Goal: Transaction & Acquisition: Purchase product/service

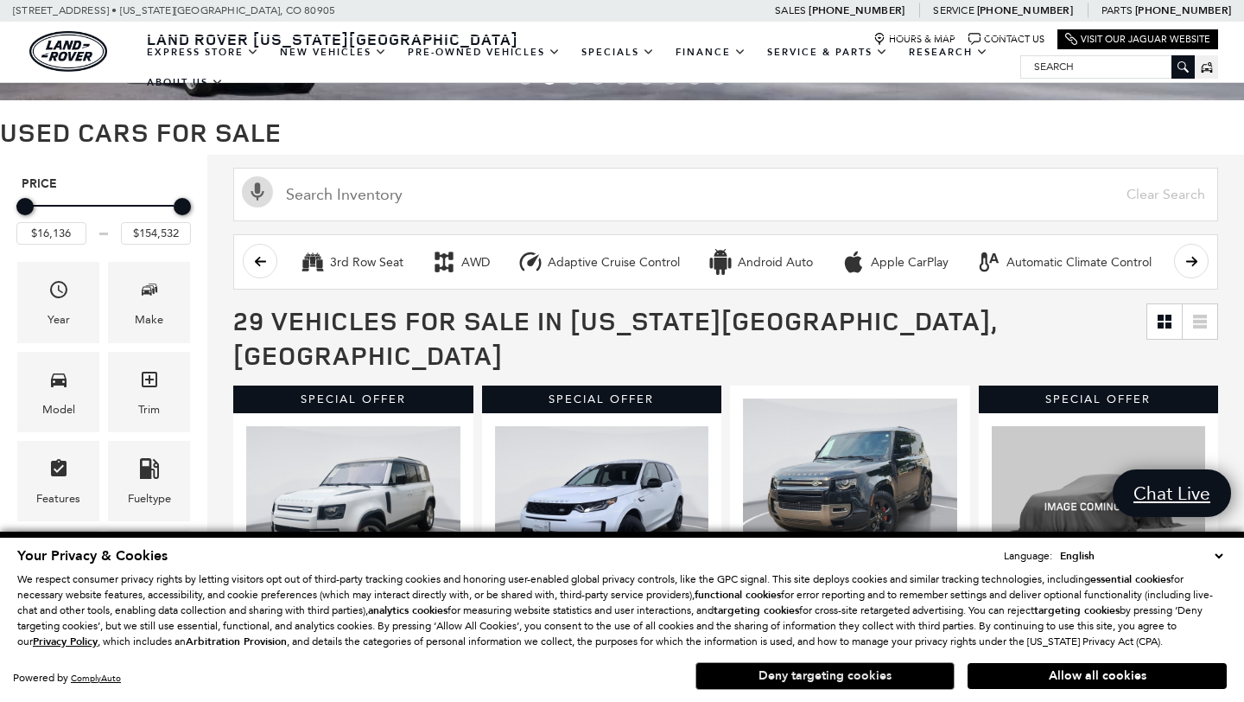
click at [865, 674] on button "Deny targeting cookies" at bounding box center [825, 676] width 259 height 28
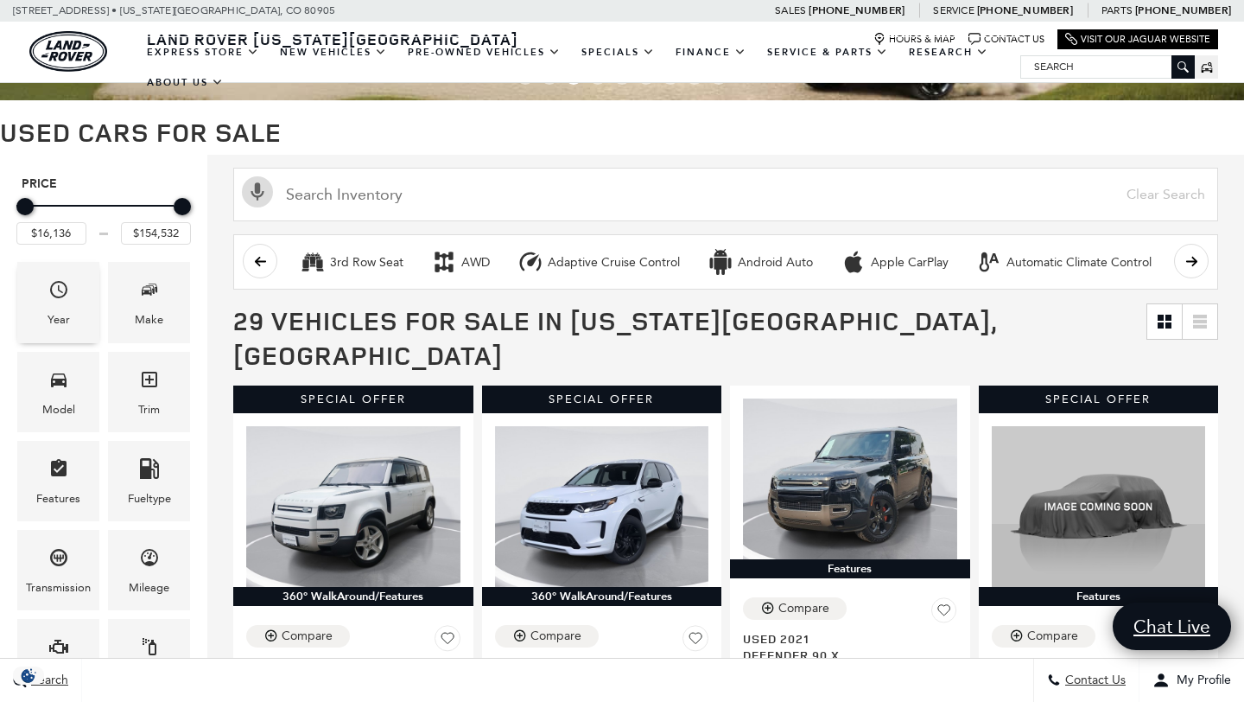
click at [73, 294] on div "Year" at bounding box center [58, 302] width 82 height 80
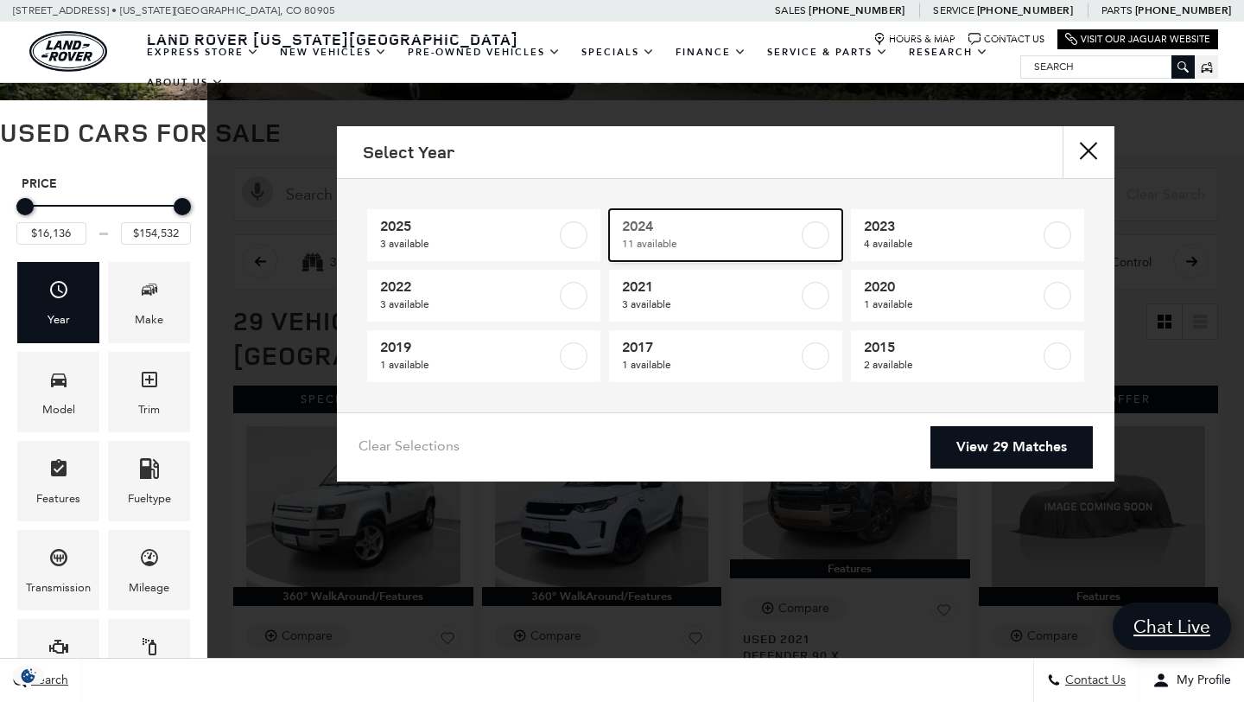
click at [805, 232] on label at bounding box center [816, 235] width 28 height 28
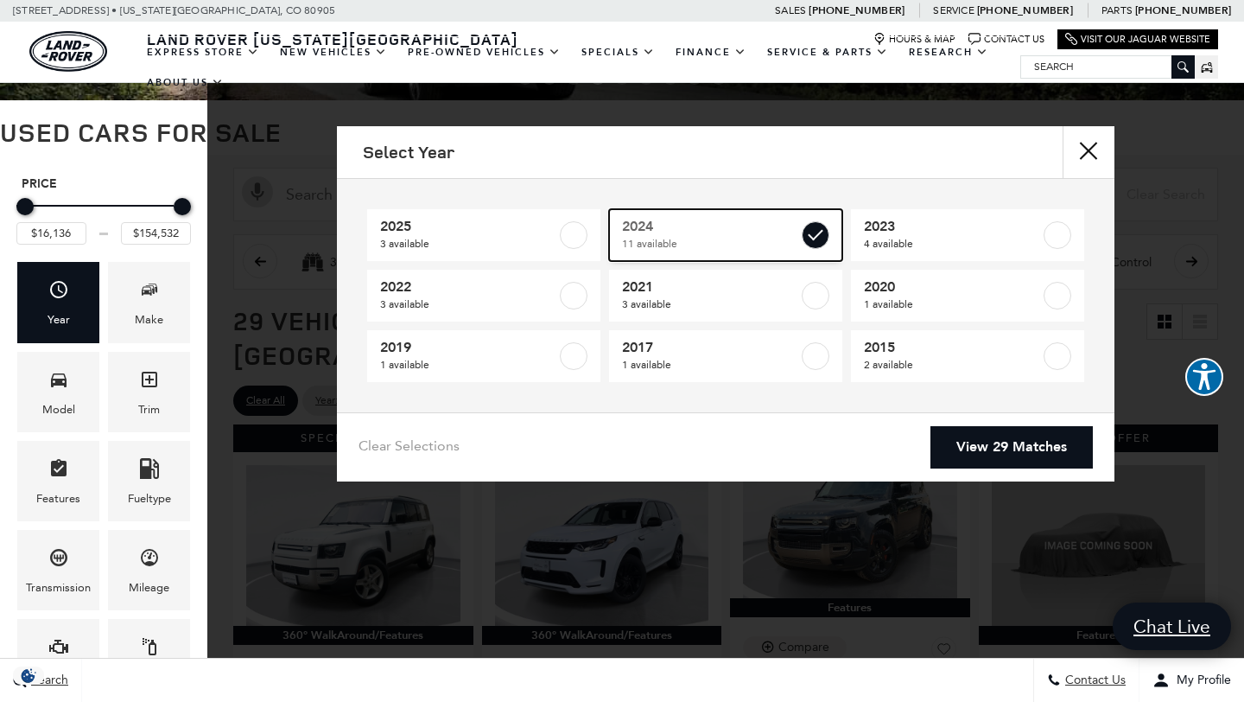
type input "$32,687"
checkbox input "true"
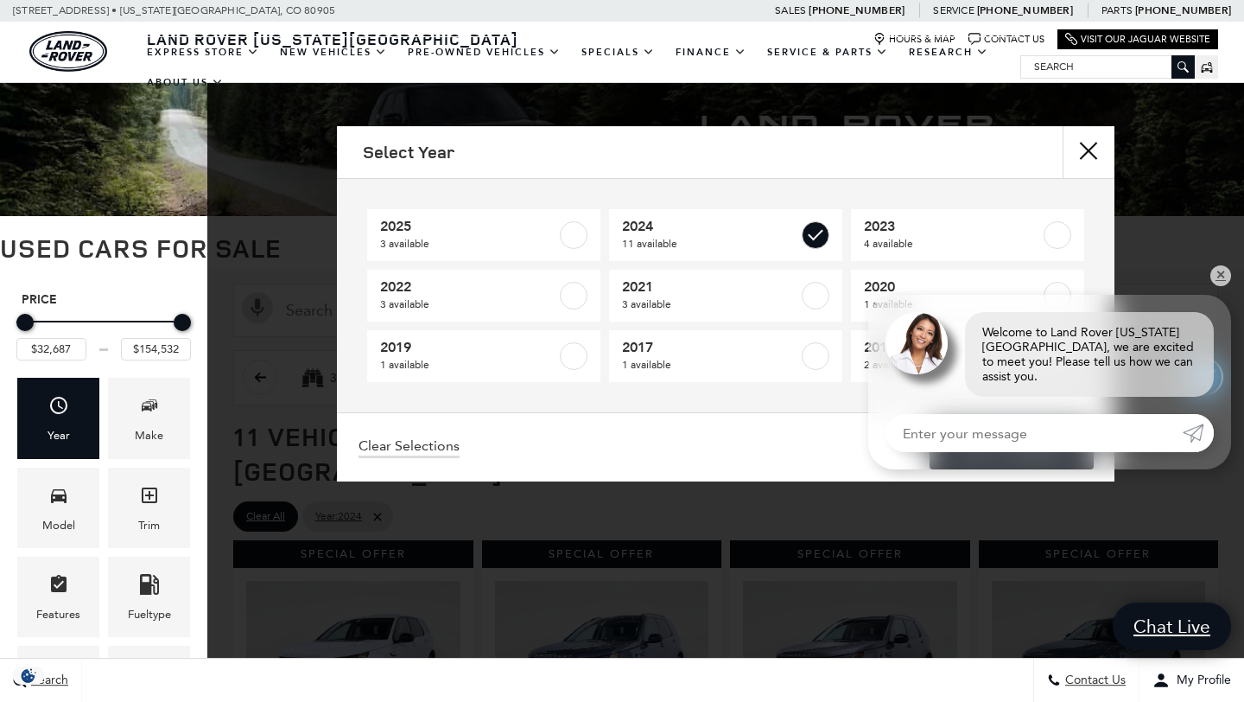
click at [1008, 447] on link "View 11 Matches" at bounding box center [1012, 447] width 162 height 42
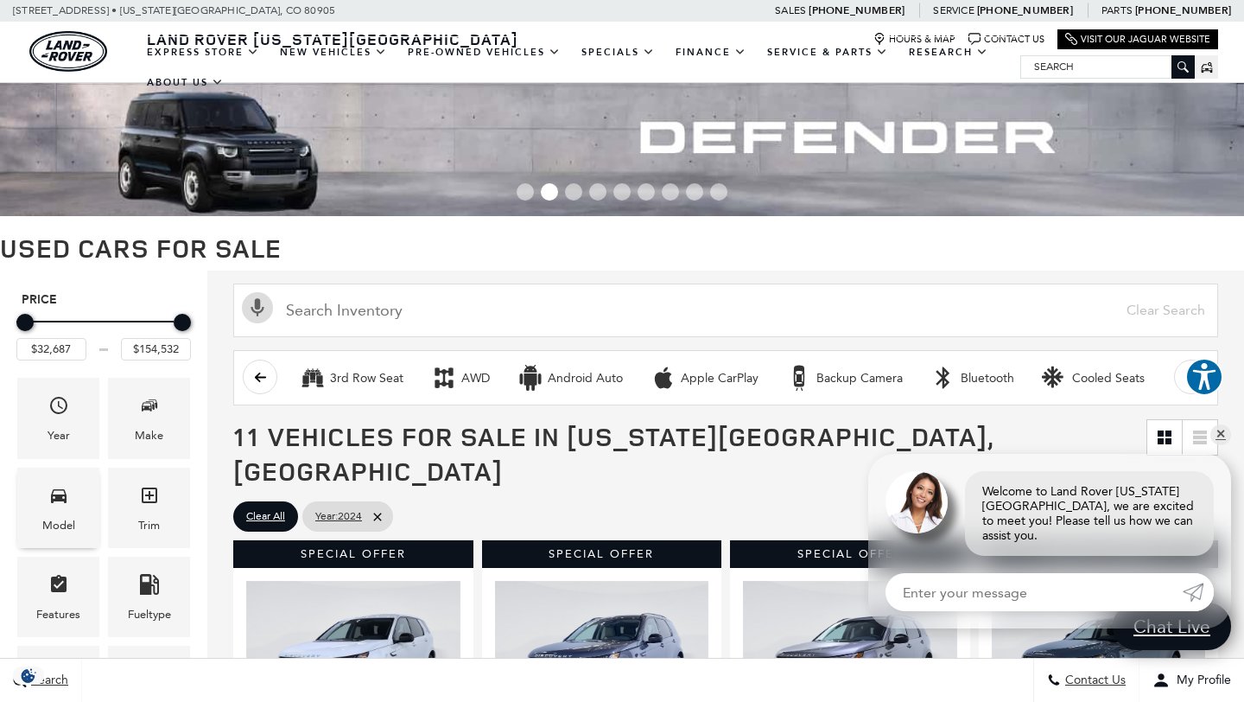
click at [54, 501] on icon "Model" at bounding box center [58, 495] width 21 height 21
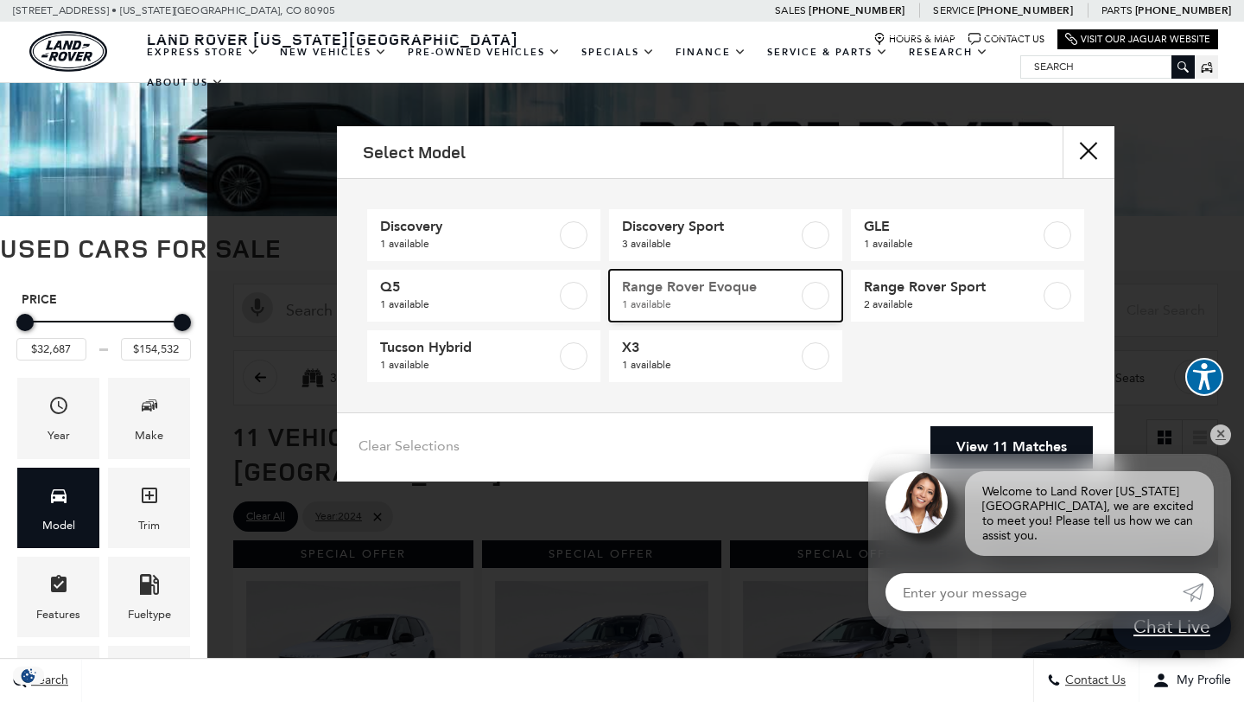
click at [812, 299] on label at bounding box center [816, 296] width 28 height 28
type input "$56,960"
checkbox input "true"
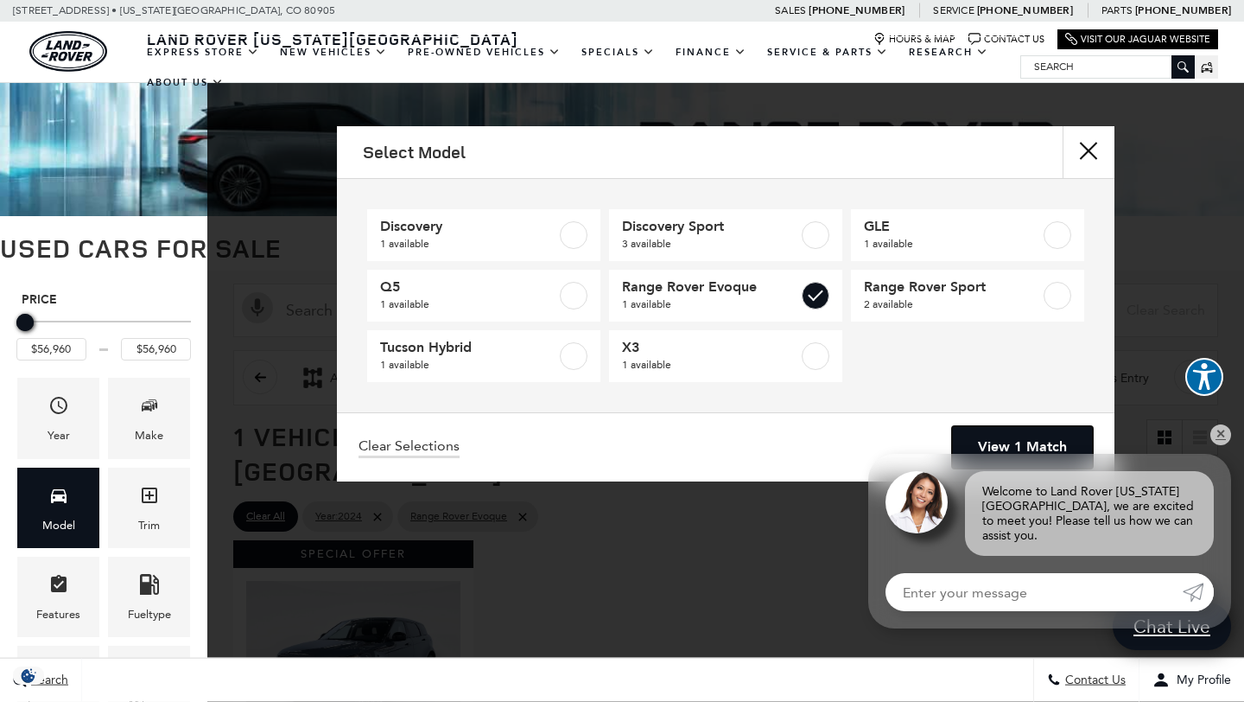
click at [1018, 433] on link "View 1 Match" at bounding box center [1022, 447] width 141 height 42
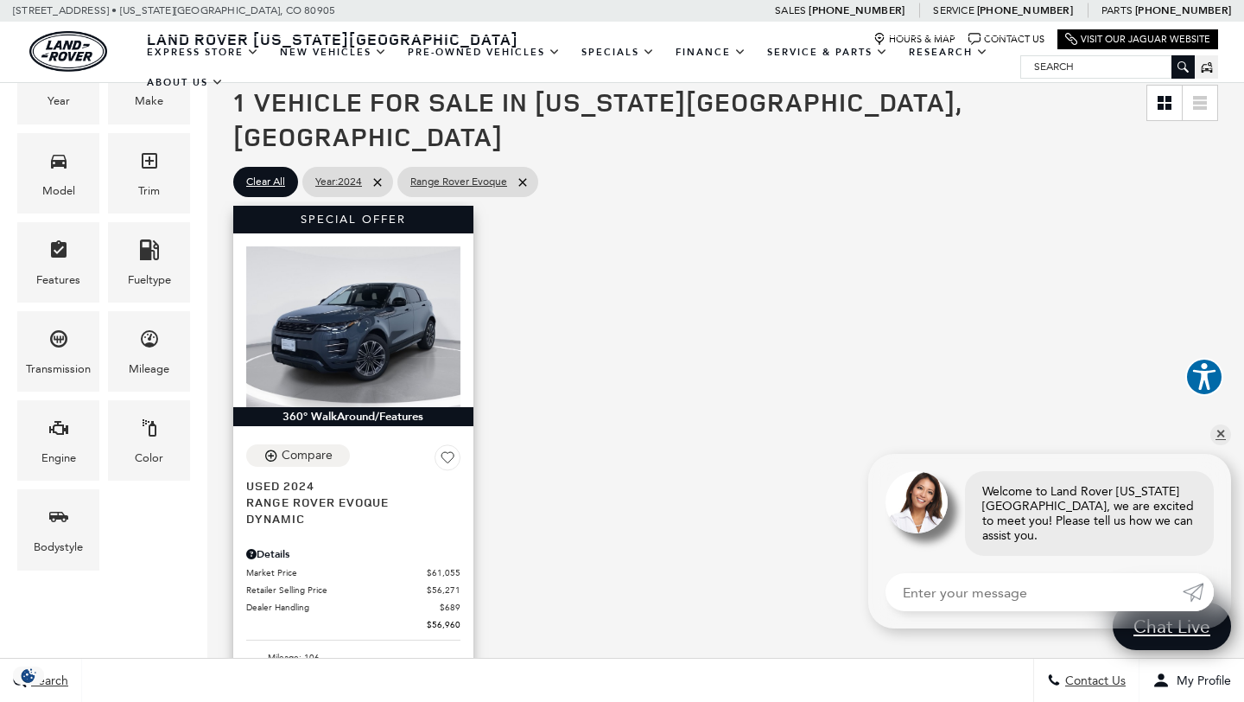
scroll to position [351, 0]
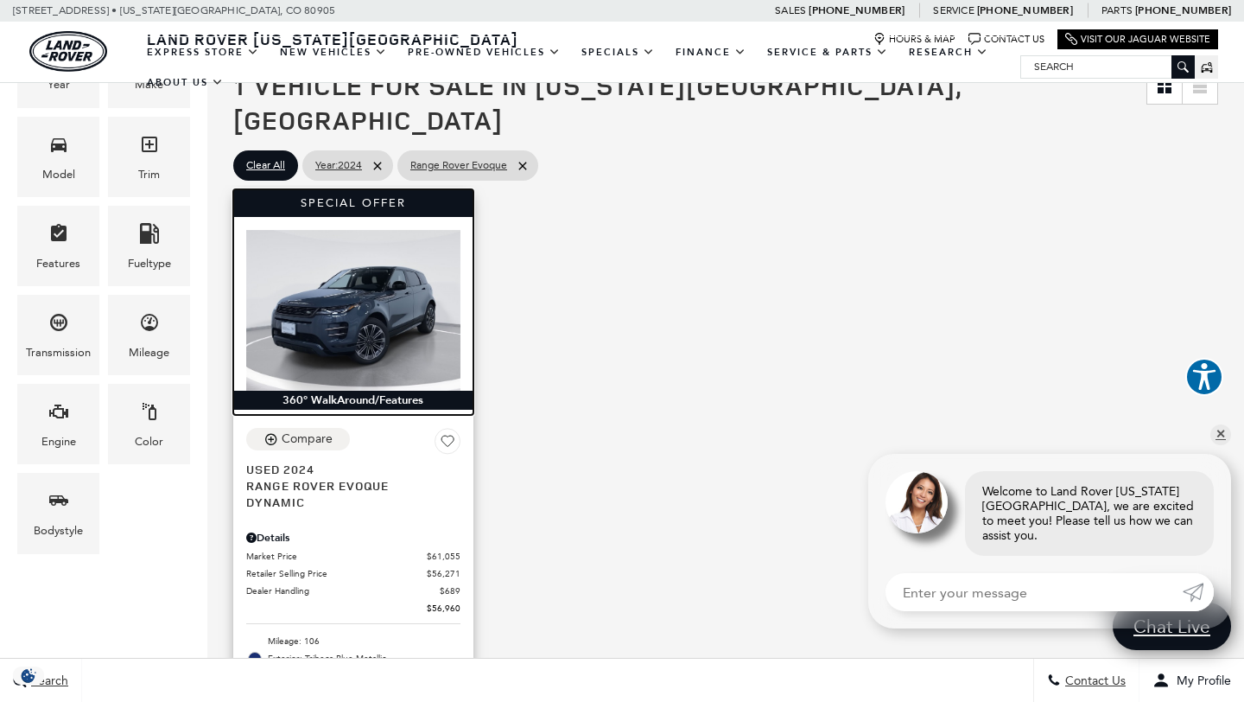
click at [400, 283] on img at bounding box center [353, 310] width 214 height 160
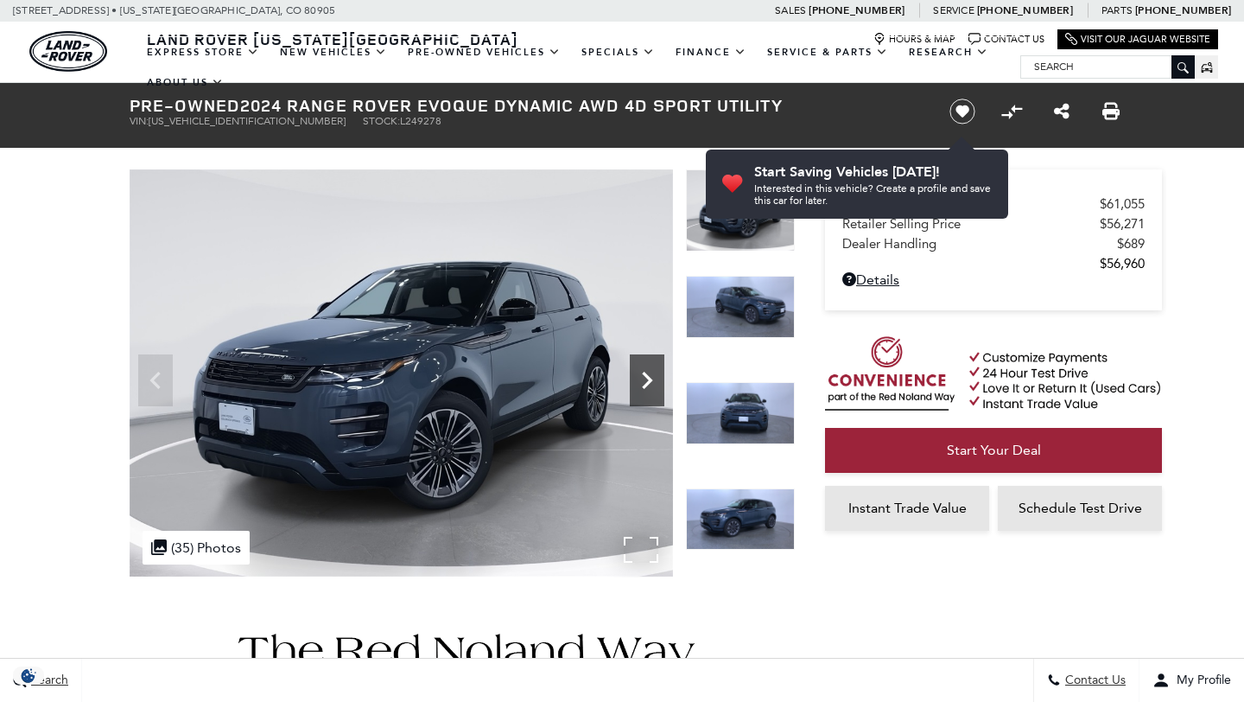
click at [645, 379] on icon "Next" at bounding box center [647, 380] width 35 height 35
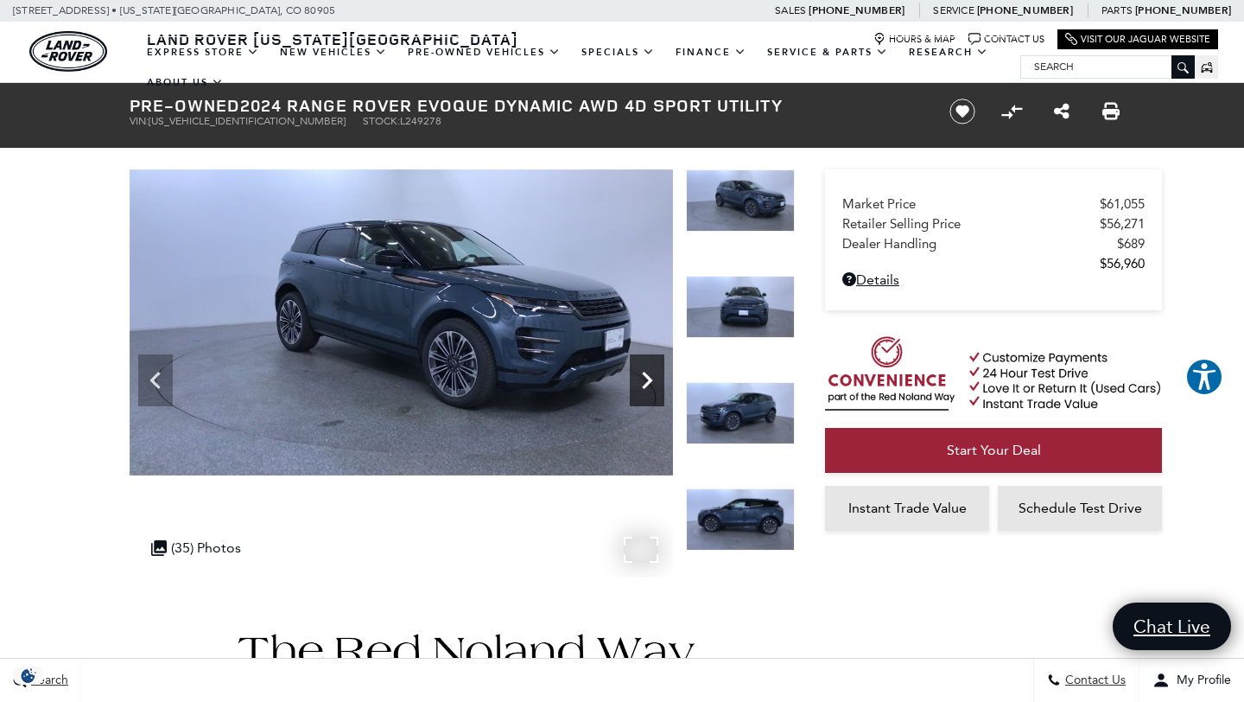
click at [645, 385] on icon "Next" at bounding box center [647, 380] width 10 height 17
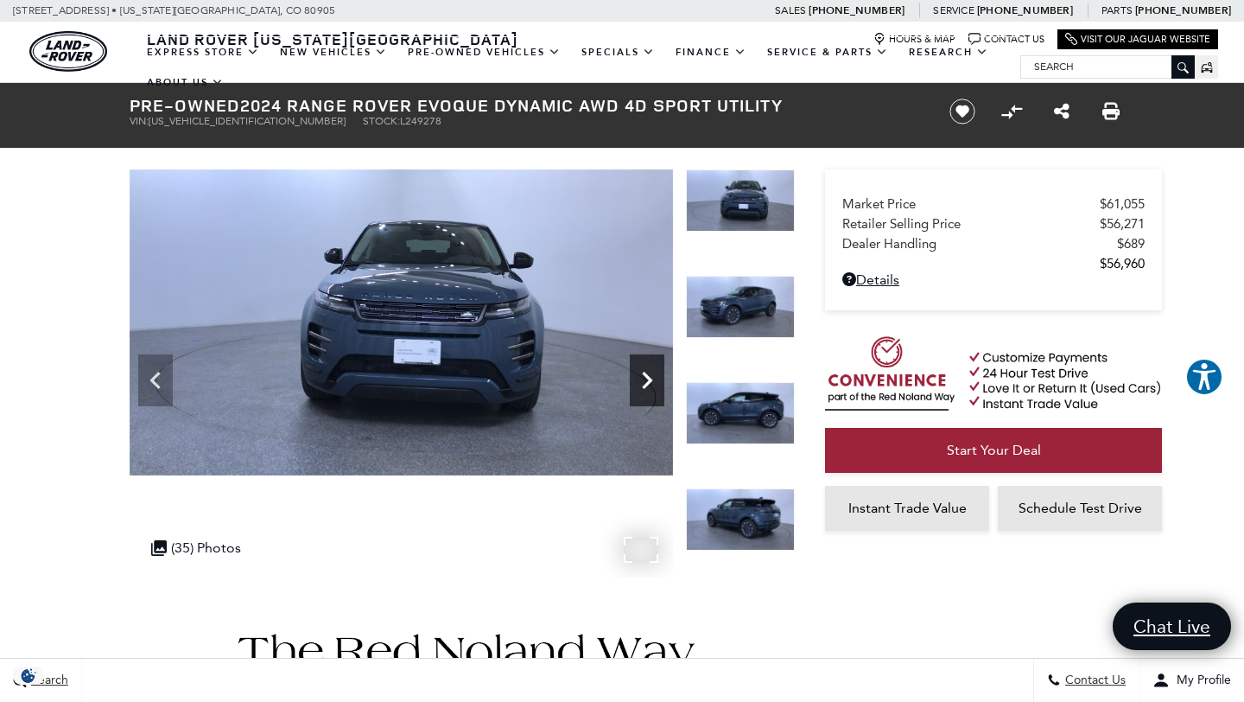
click at [645, 385] on icon "Next" at bounding box center [647, 380] width 10 height 17
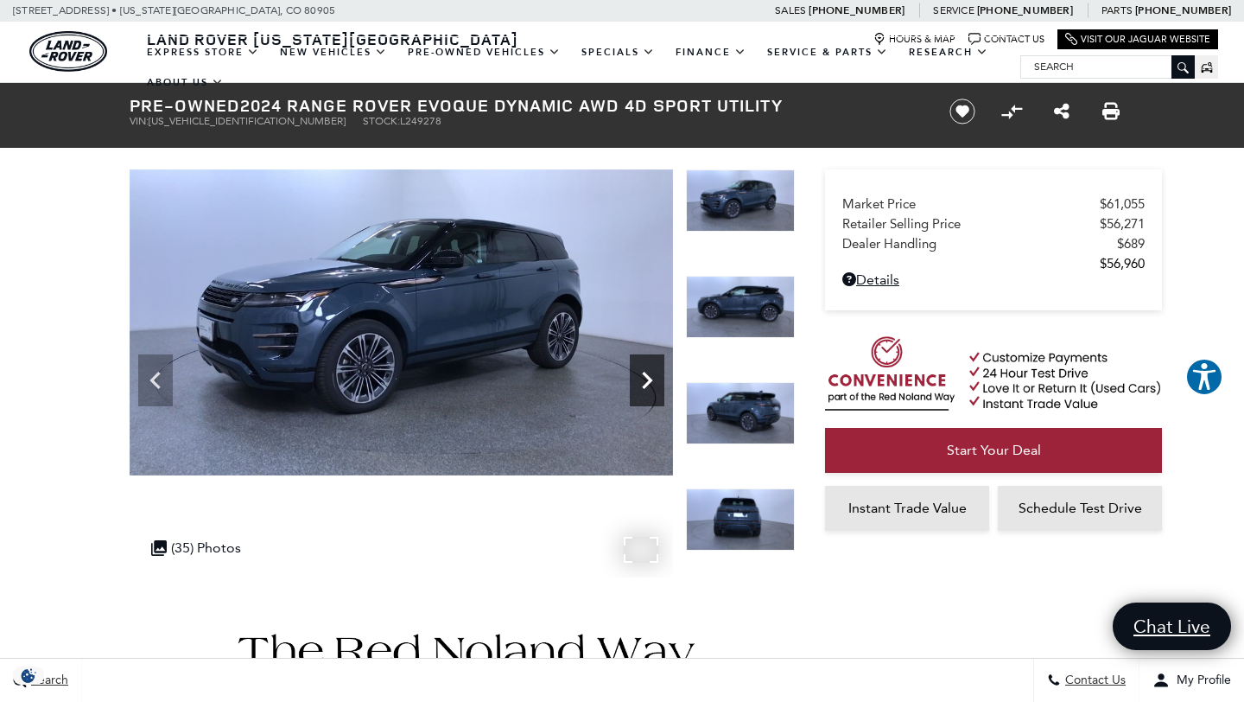
click at [646, 386] on icon "Next" at bounding box center [647, 380] width 10 height 17
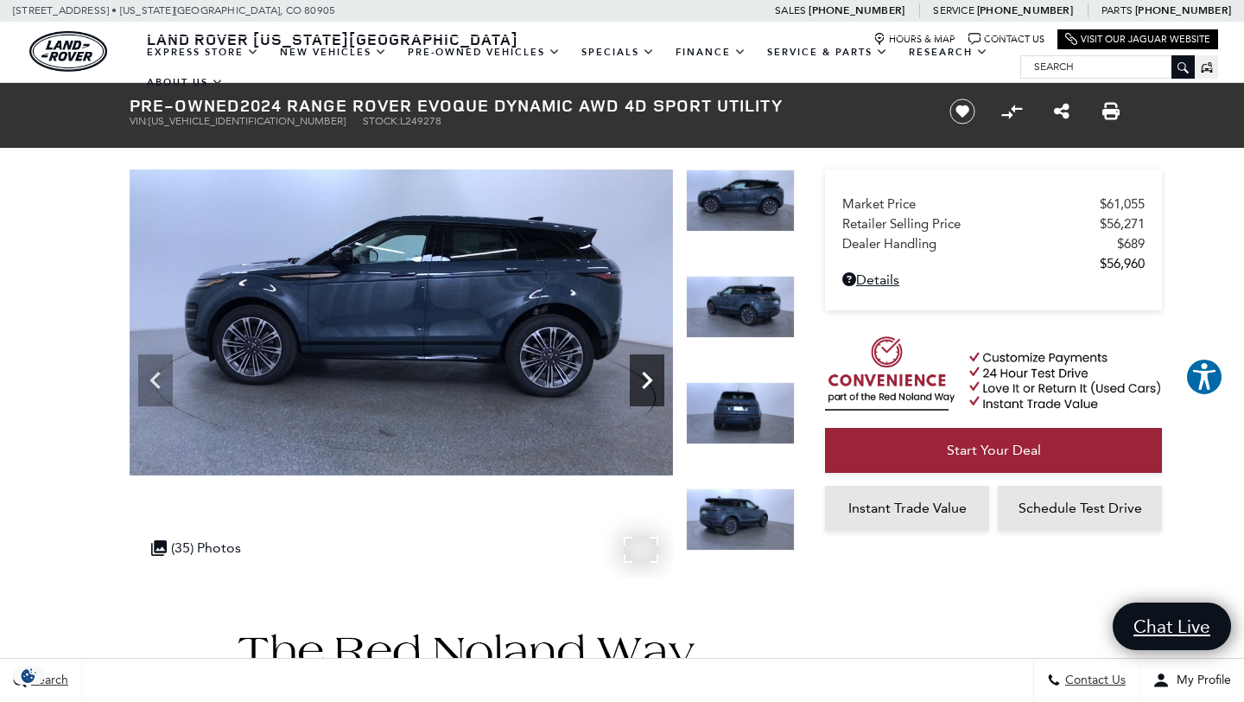
click at [646, 386] on icon "Next" at bounding box center [647, 380] width 10 height 17
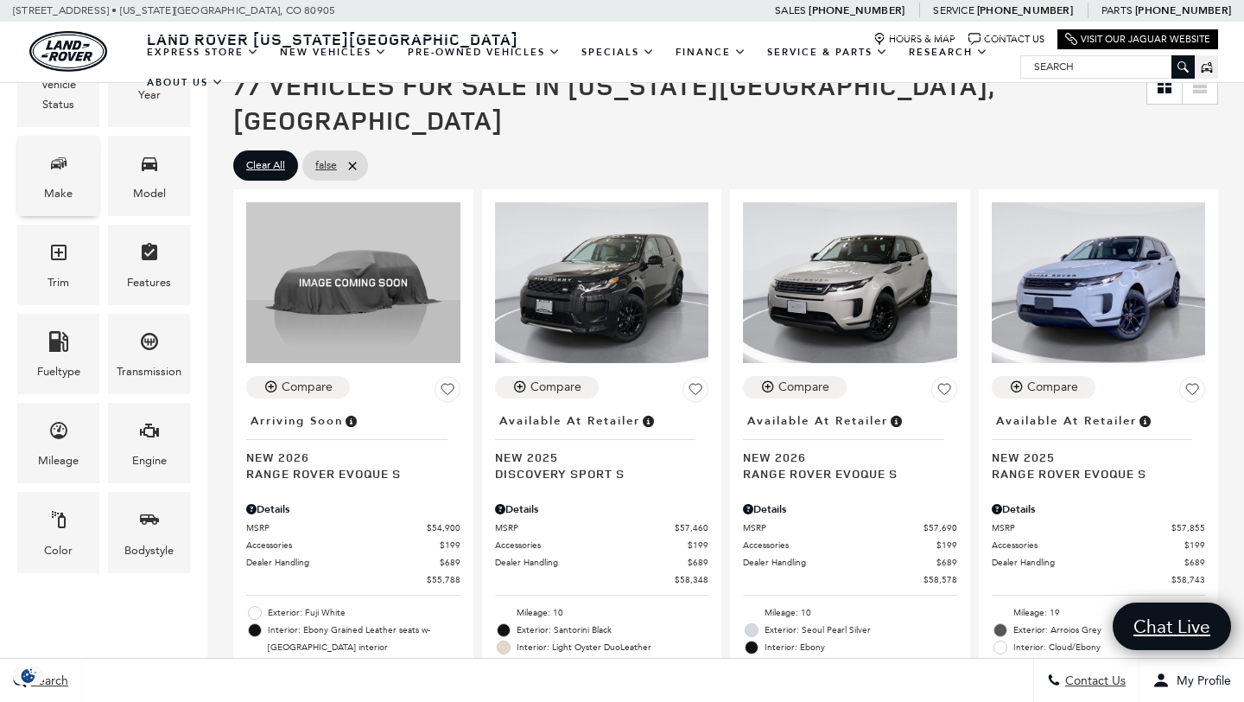
click at [66, 190] on div "Make" at bounding box center [58, 193] width 29 height 19
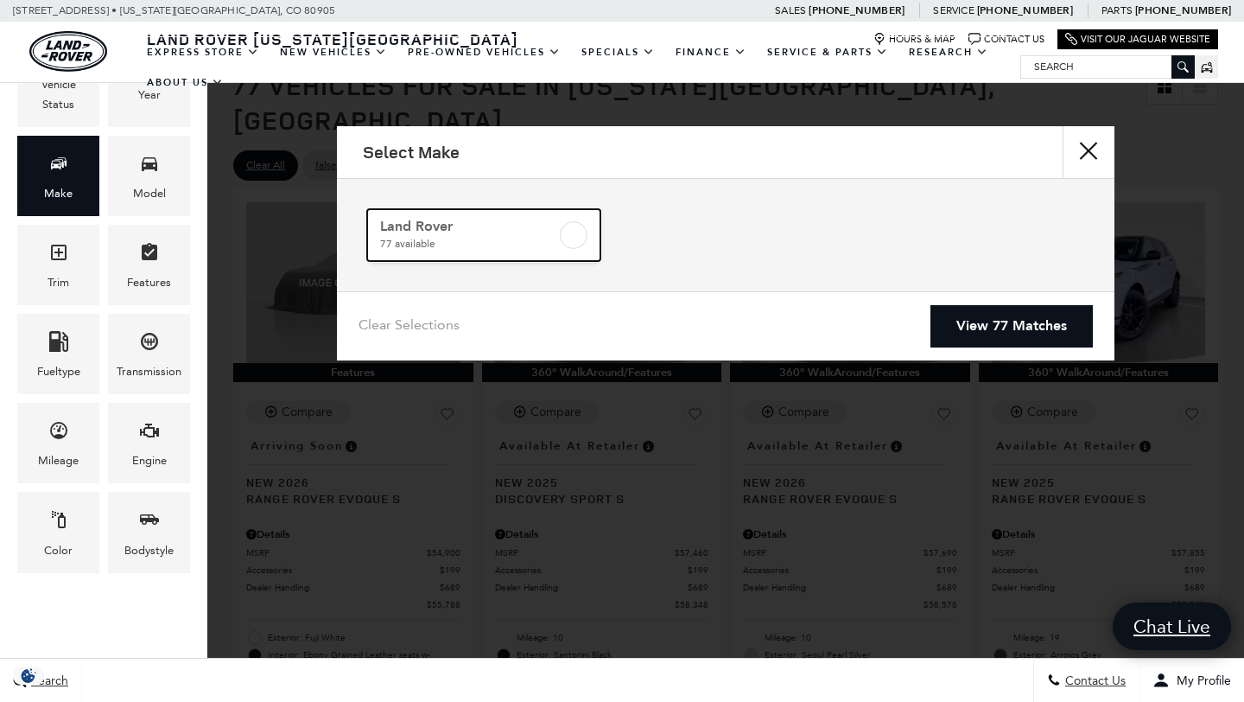
click at [569, 235] on label at bounding box center [574, 235] width 28 height 28
checkbox input "true"
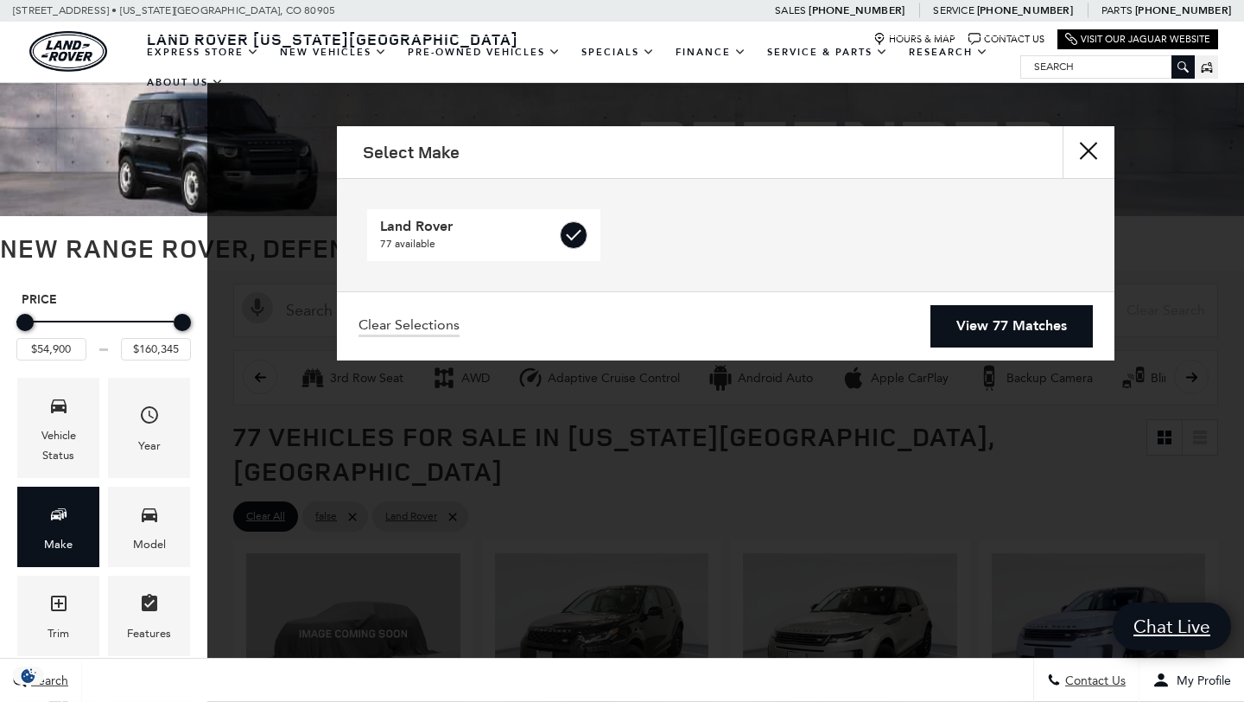
click at [896, 295] on div "Clear Selections View 77 Matches" at bounding box center [726, 325] width 778 height 69
click at [991, 324] on link "View 77 Matches" at bounding box center [1012, 326] width 162 height 42
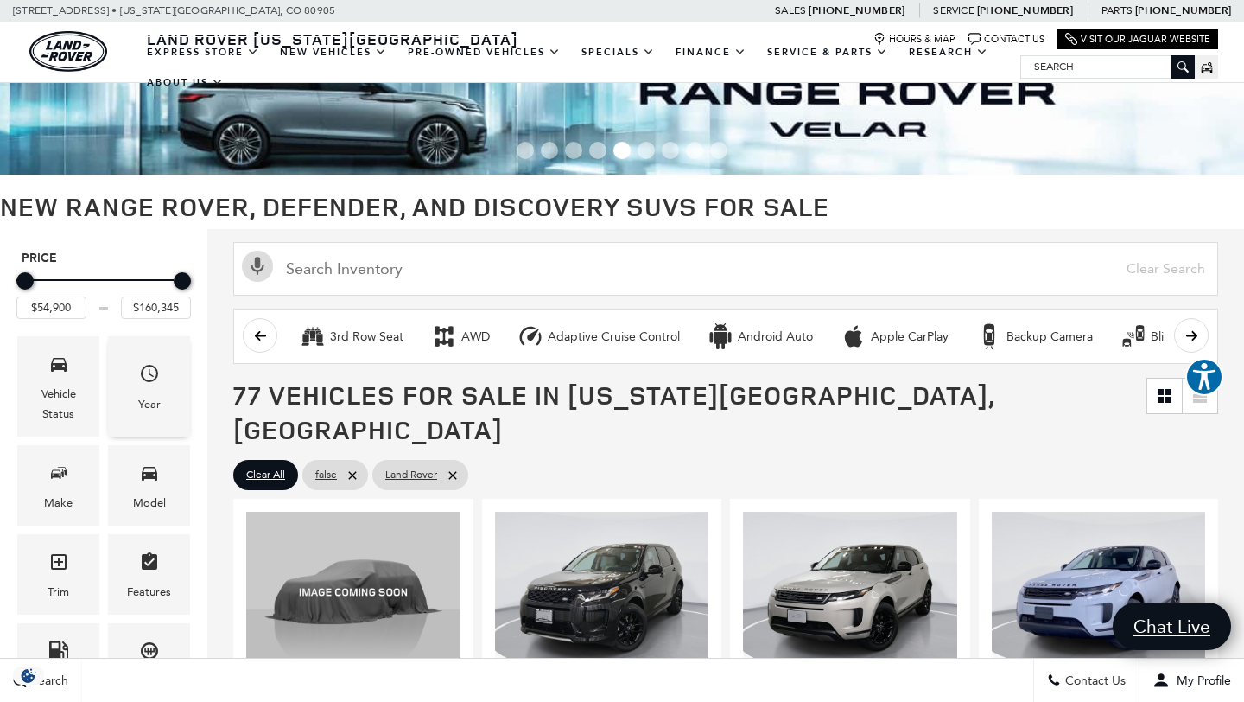
scroll to position [46, 0]
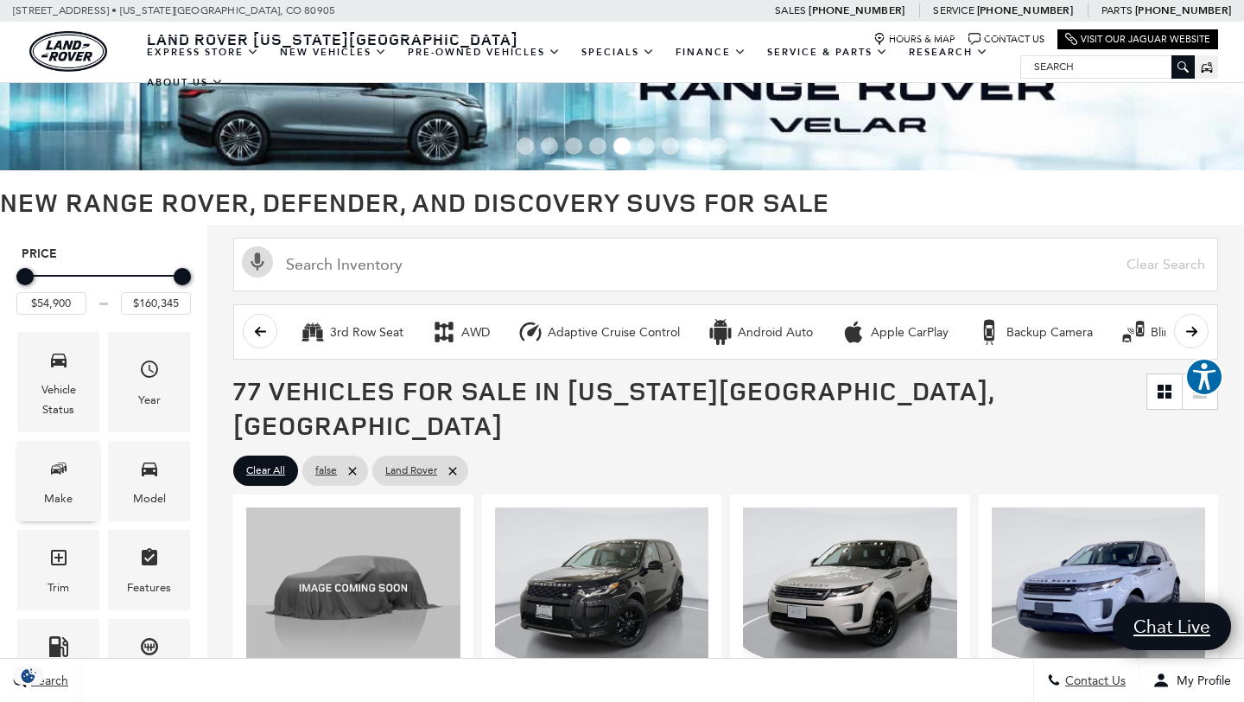
click at [76, 468] on div "Make" at bounding box center [58, 481] width 82 height 80
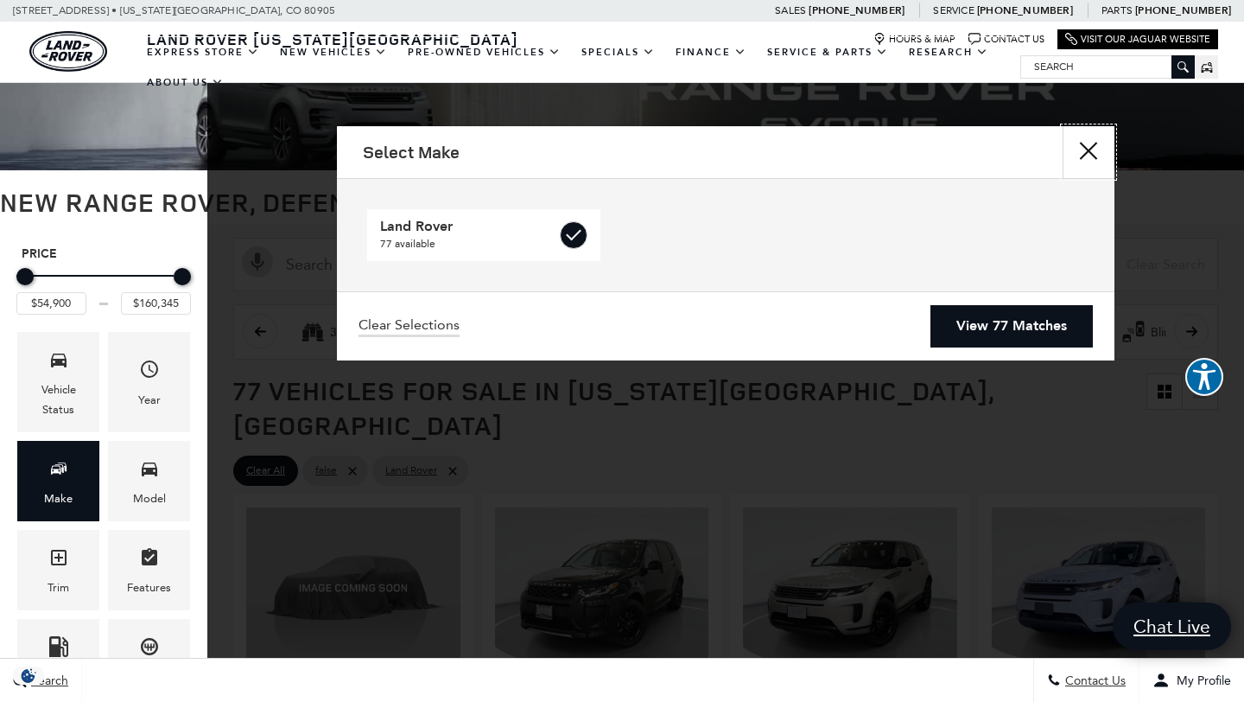
click at [1088, 153] on button "Close" at bounding box center [1089, 152] width 52 height 52
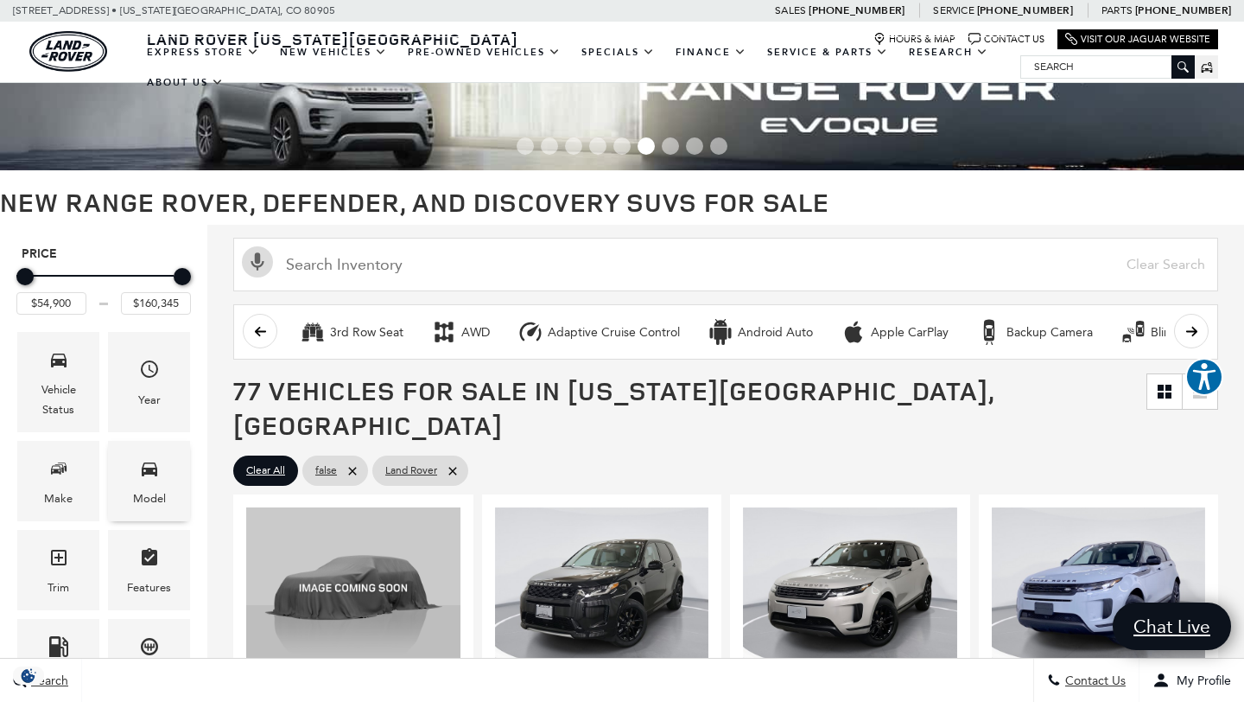
click at [153, 481] on span "Model" at bounding box center [149, 471] width 21 height 35
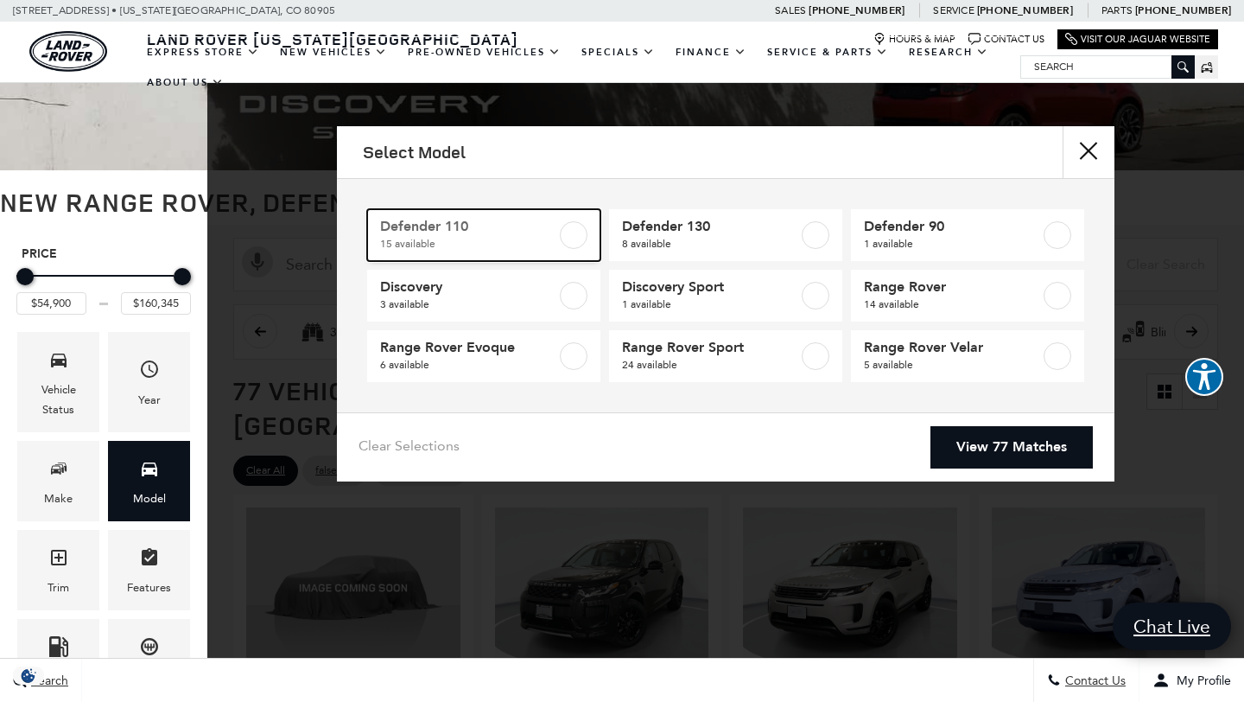
click at [571, 233] on label at bounding box center [574, 235] width 28 height 28
type input "$71,859"
type input "$124,545"
checkbox input "true"
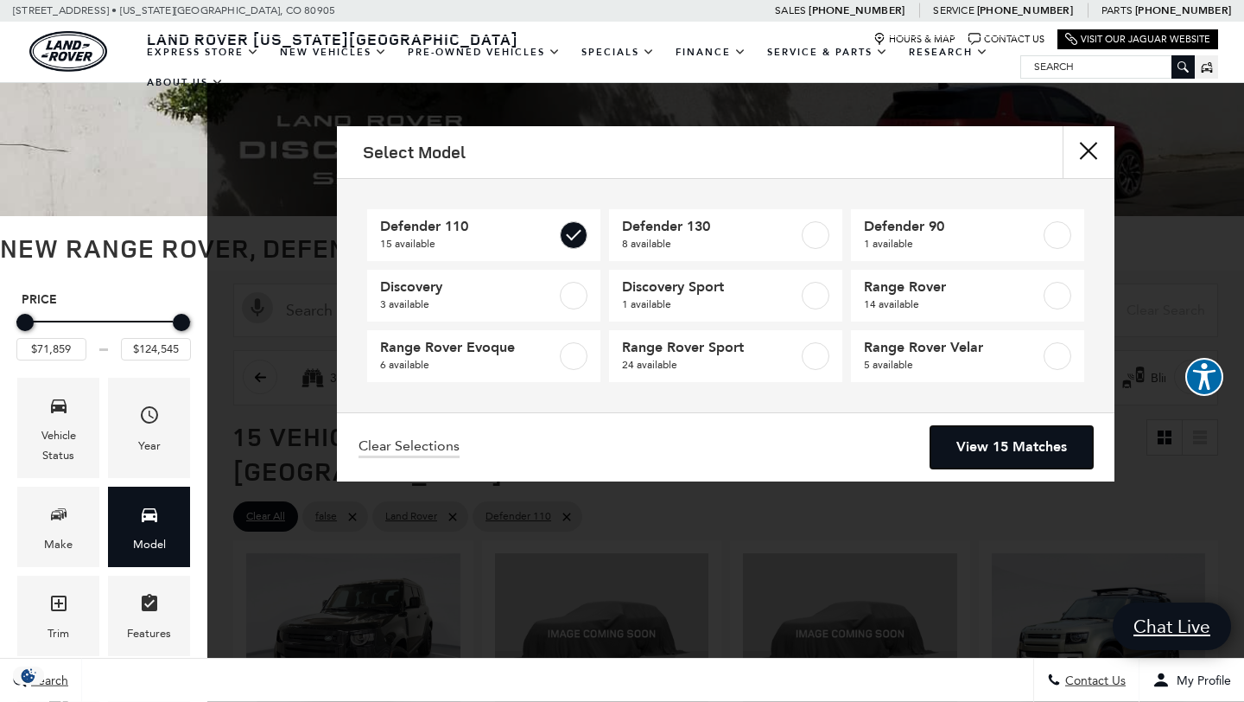
click at [989, 439] on link "View 15 Matches" at bounding box center [1012, 447] width 162 height 42
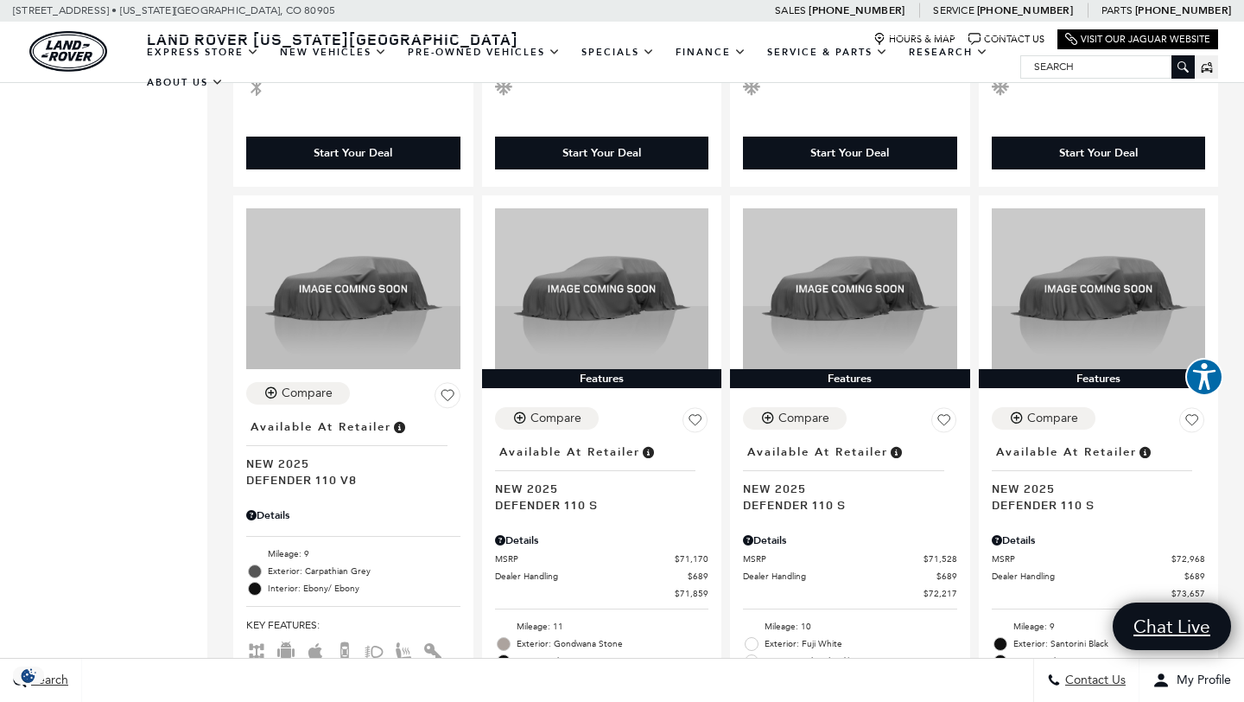
scroll to position [1795, 0]
